Goal: Find specific page/section: Find specific page/section

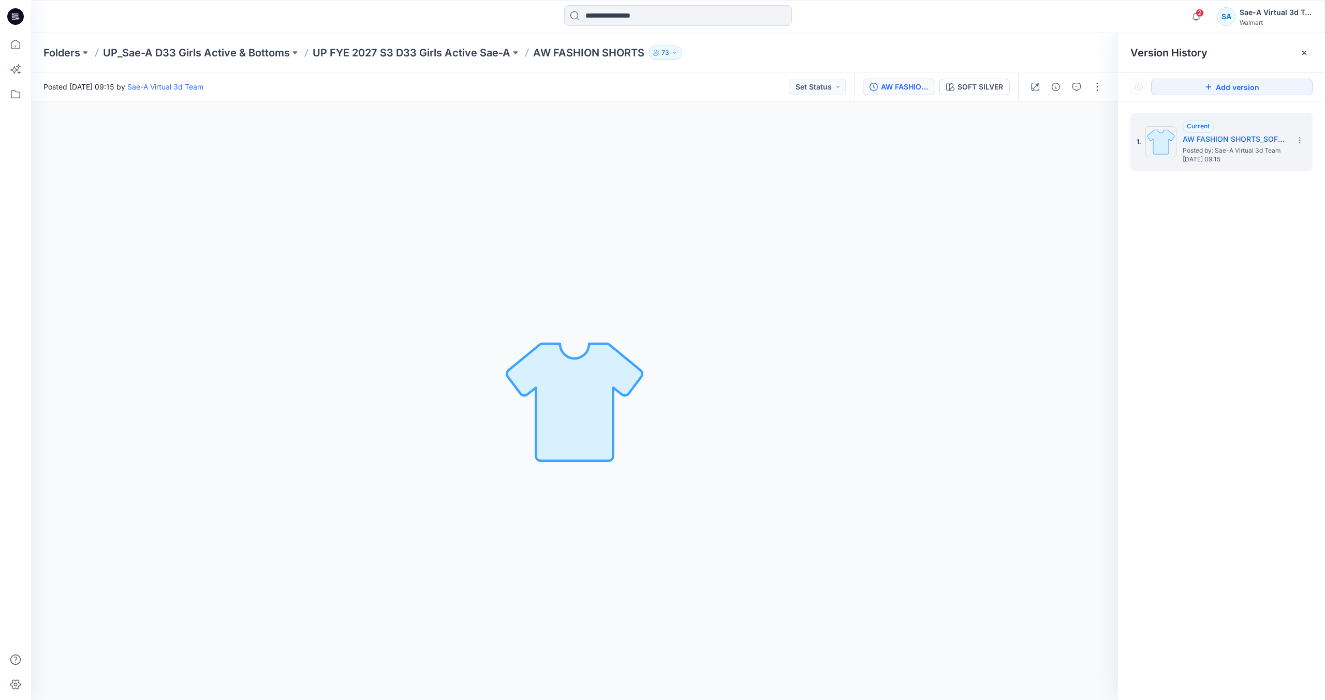
click at [10, 16] on icon at bounding box center [15, 16] width 17 height 17
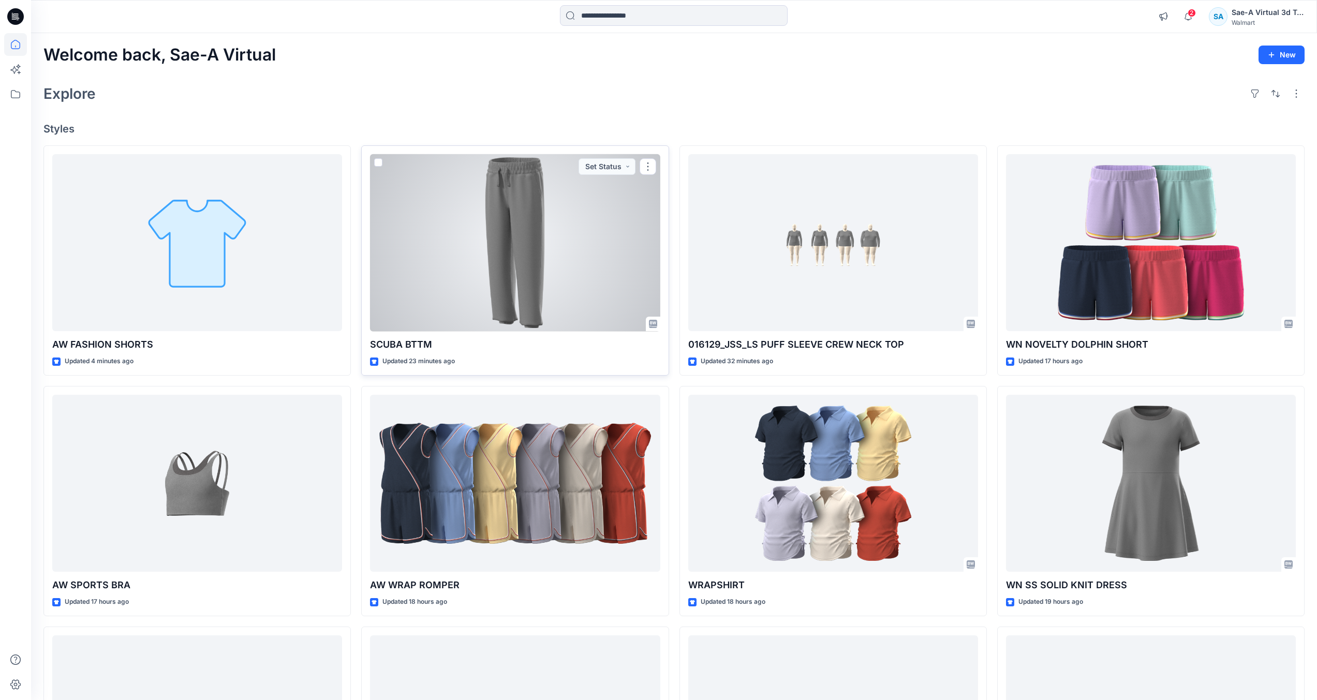
click at [572, 298] on div at bounding box center [515, 243] width 290 height 178
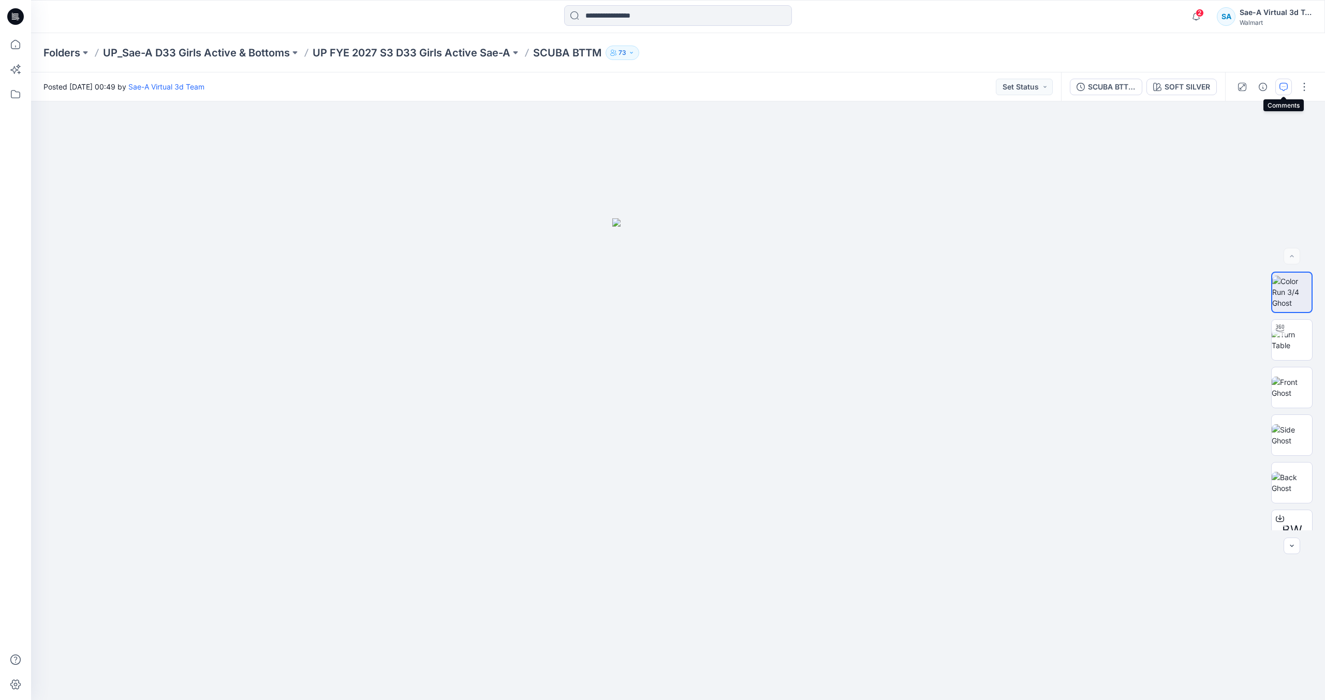
click at [1276, 85] on button "button" at bounding box center [1283, 87] width 17 height 17
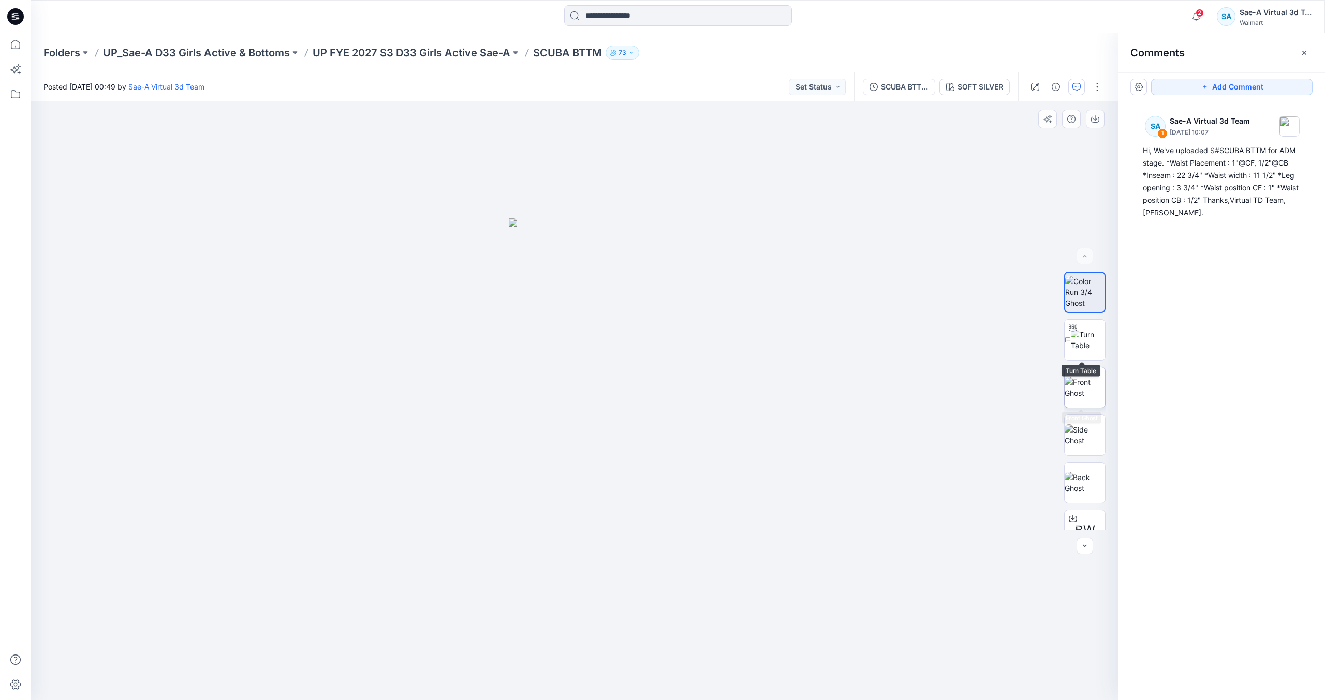
click at [1081, 380] on img at bounding box center [1085, 388] width 40 height 22
click at [1086, 342] on img at bounding box center [1088, 340] width 34 height 22
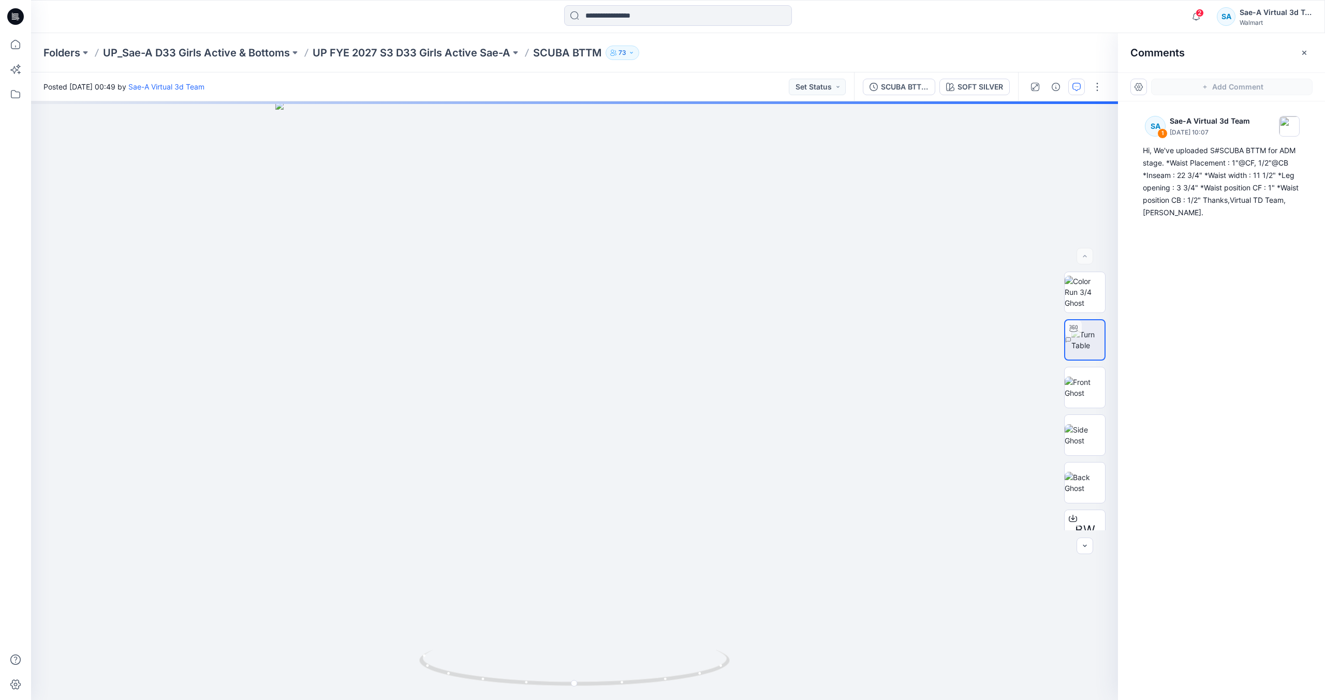
click at [20, 18] on icon at bounding box center [15, 16] width 17 height 17
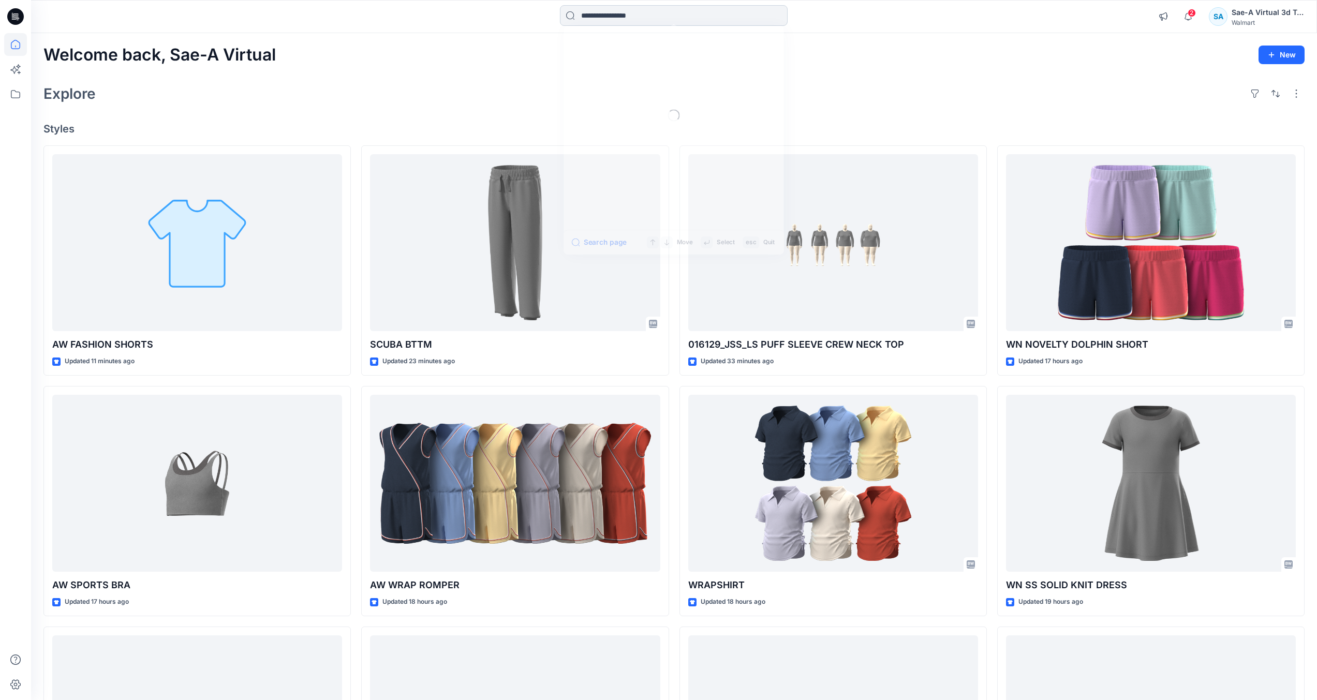
click at [605, 14] on input at bounding box center [674, 15] width 228 height 21
paste input "********"
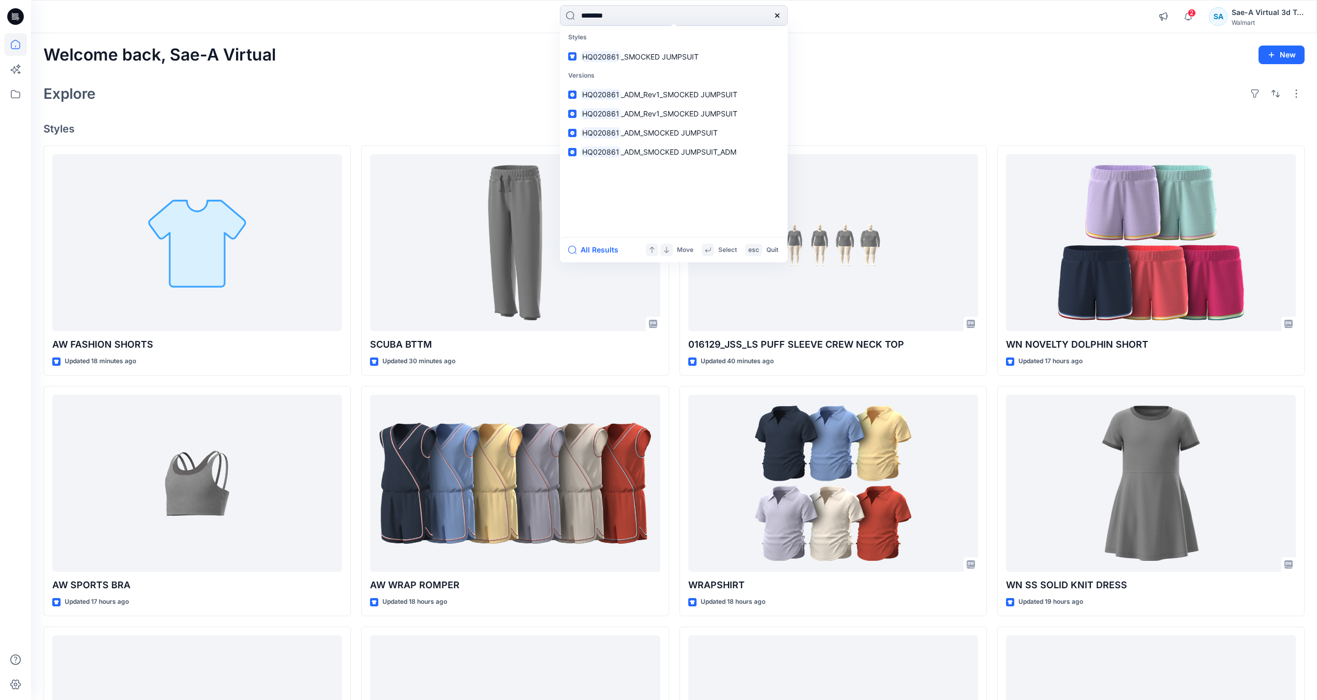
type input "********"
click at [612, 256] on div "All Results Move Select esc Quit" at bounding box center [674, 249] width 228 height 25
click at [613, 252] on button "All Results" at bounding box center [596, 250] width 57 height 12
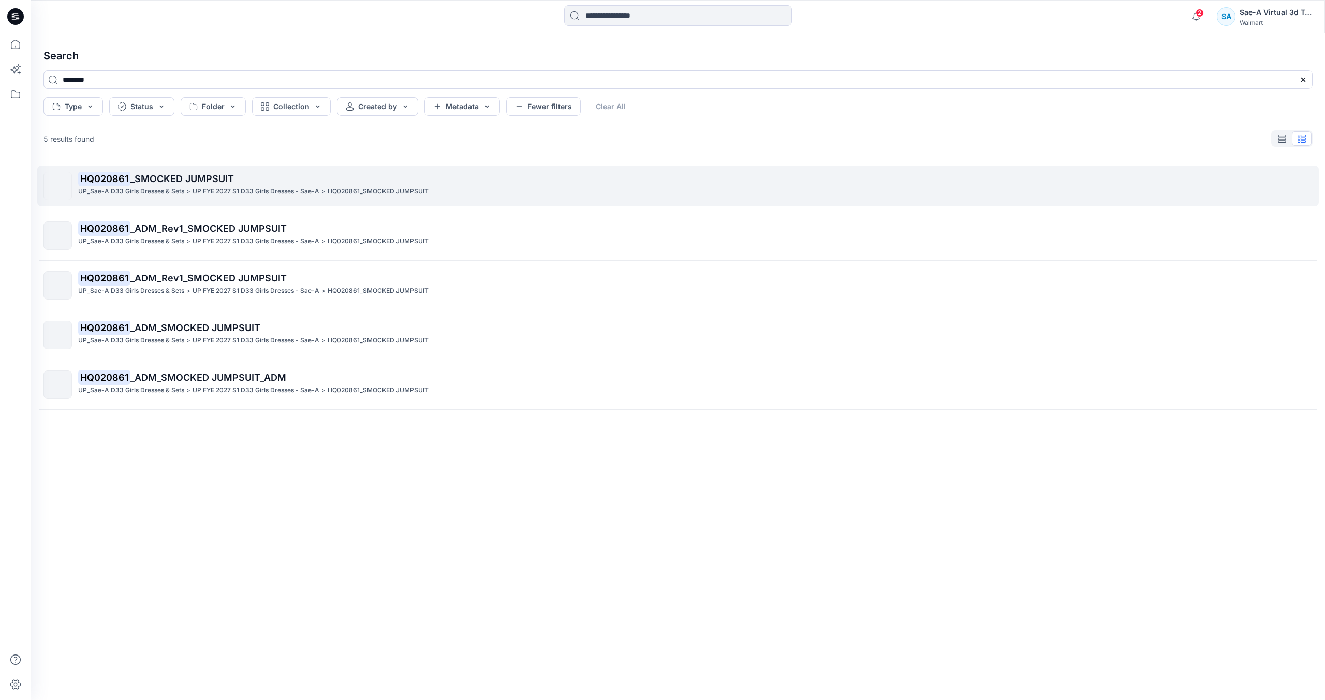
click at [193, 174] on span "_SMOCKED JUMPSUIT" at bounding box center [182, 178] width 104 height 11
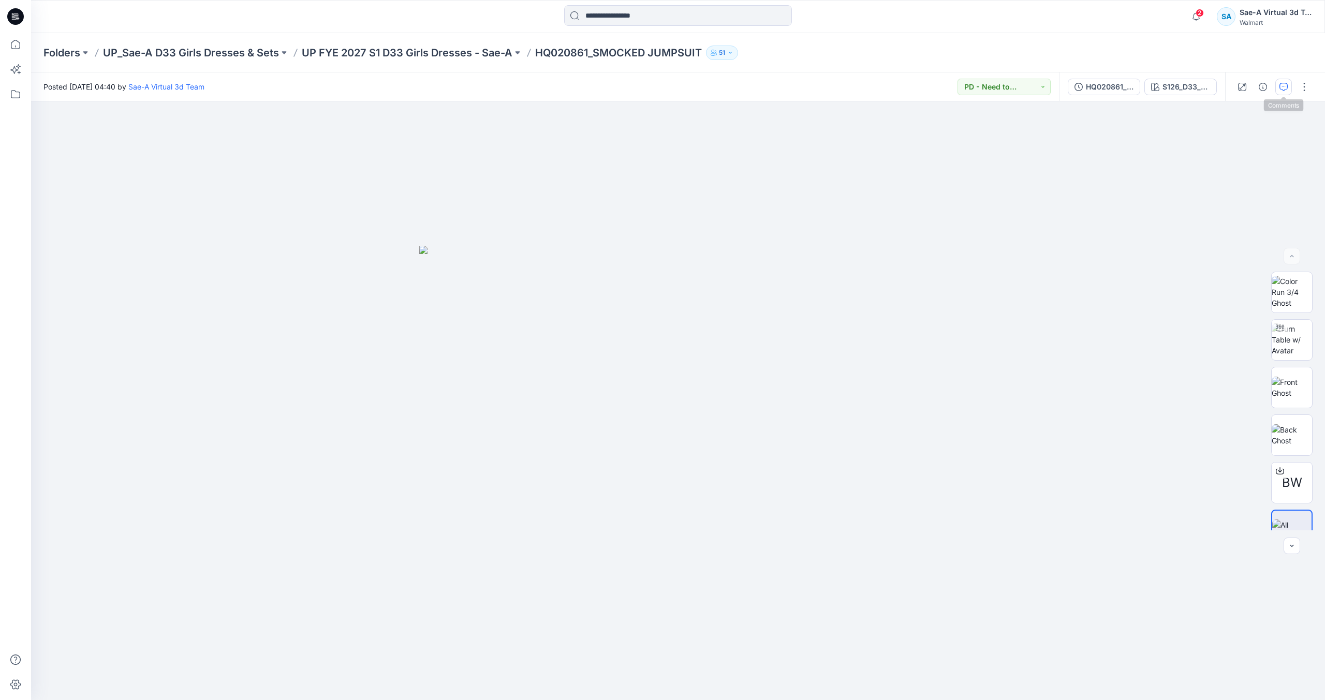
click at [1281, 91] on icon "button" at bounding box center [1283, 87] width 8 height 8
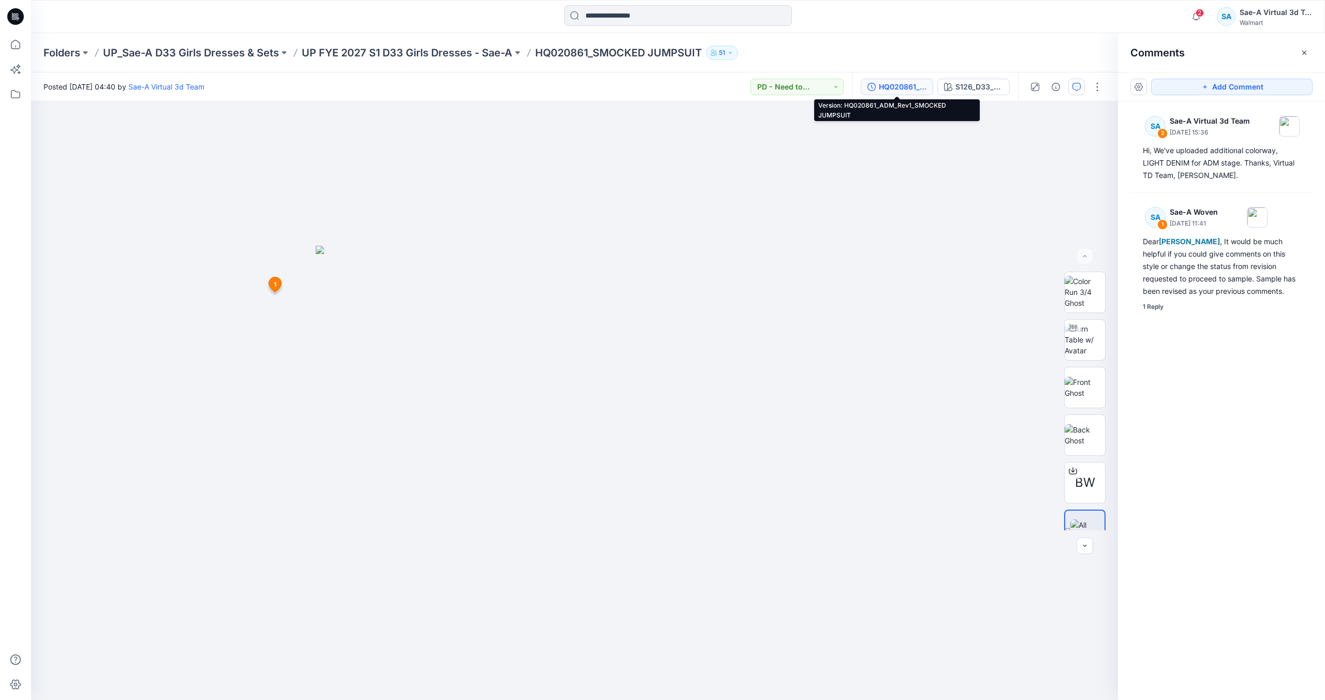
click at [888, 91] on div "HQ020861_ADM_Rev1_SMOCKED JUMPSUIT" at bounding box center [903, 86] width 48 height 11
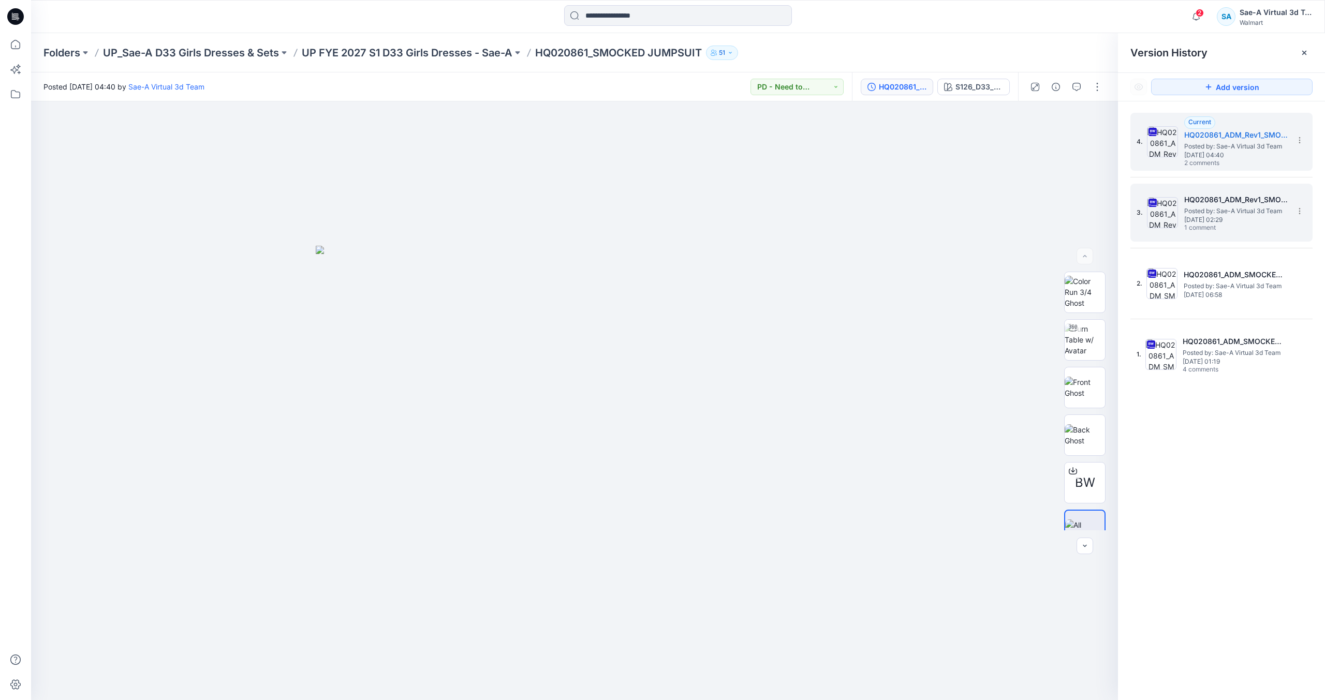
click at [1226, 234] on div "3. HQ020861_ADM_Rev1_SMOCKED JUMPSUIT Posted by: Sae-A Virtual 3d Team [DATE] 0…" at bounding box center [1213, 213] width 155 height 50
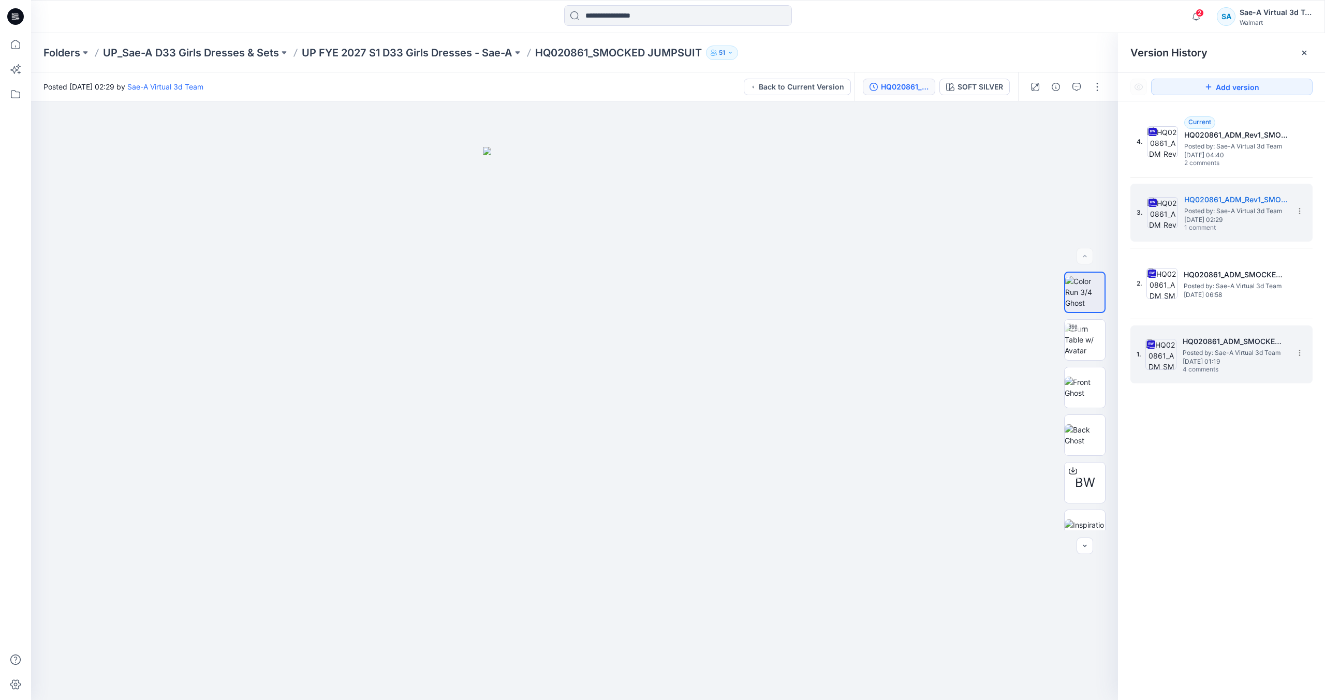
click at [1223, 362] on span "[DATE] 01:19" at bounding box center [1235, 361] width 104 height 7
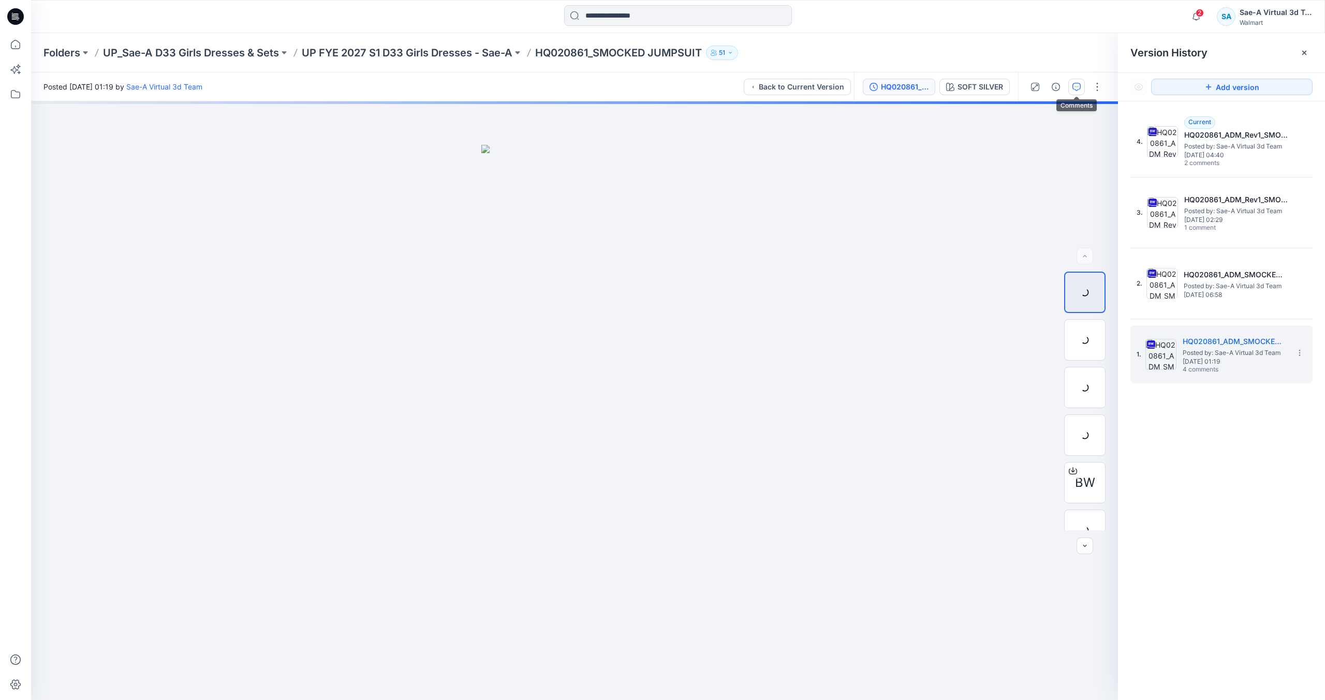
click at [1078, 88] on icon "button" at bounding box center [1076, 87] width 8 height 8
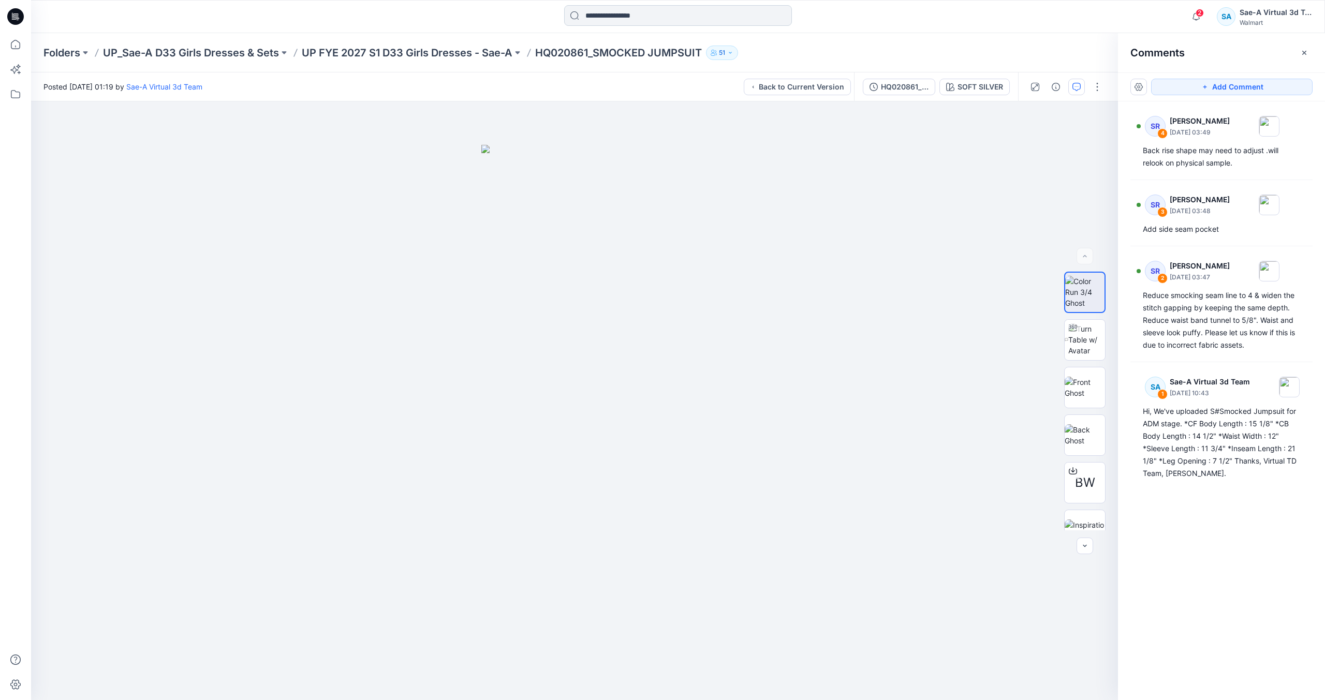
click at [599, 18] on input at bounding box center [678, 15] width 228 height 21
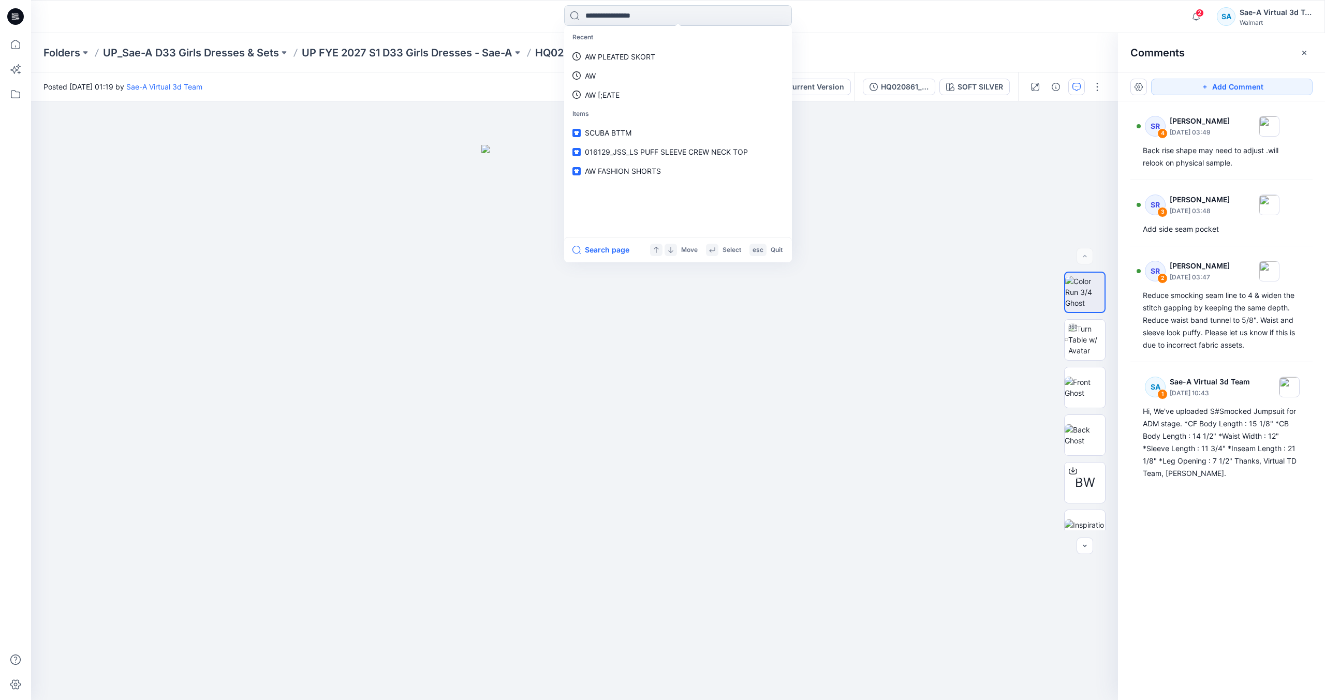
paste input "********"
type input "********"
click at [697, 62] on link "HQ024718 _Tumble Short" at bounding box center [678, 56] width 224 height 19
